Goal: Check status: Check status

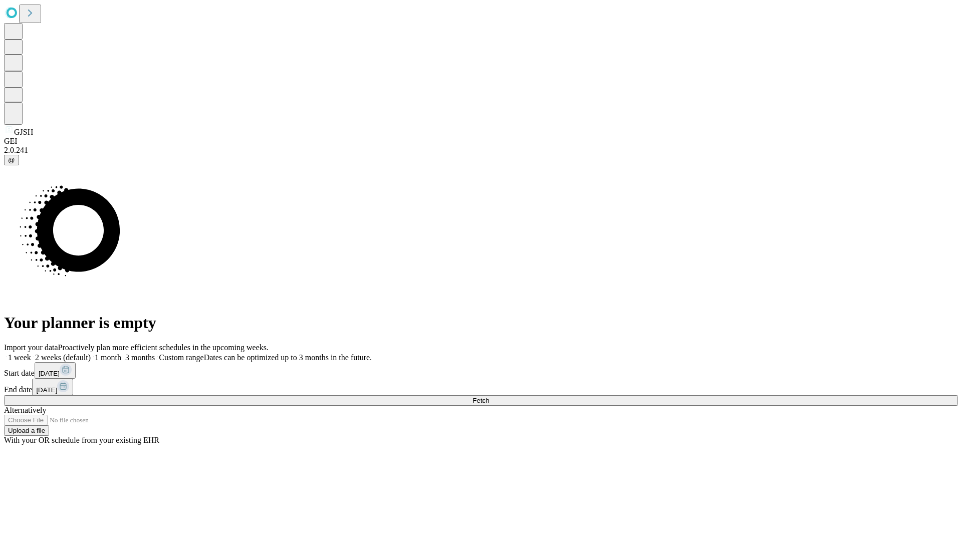
click at [489, 397] on span "Fetch" at bounding box center [480, 401] width 17 height 8
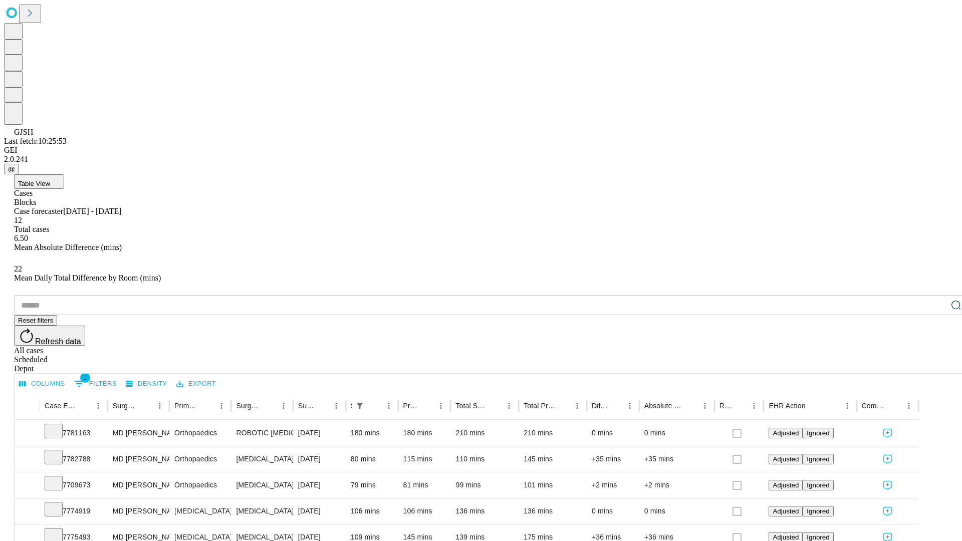
click at [897, 355] on div "Scheduled" at bounding box center [491, 359] width 954 height 9
